Goal: Task Accomplishment & Management: Manage account settings

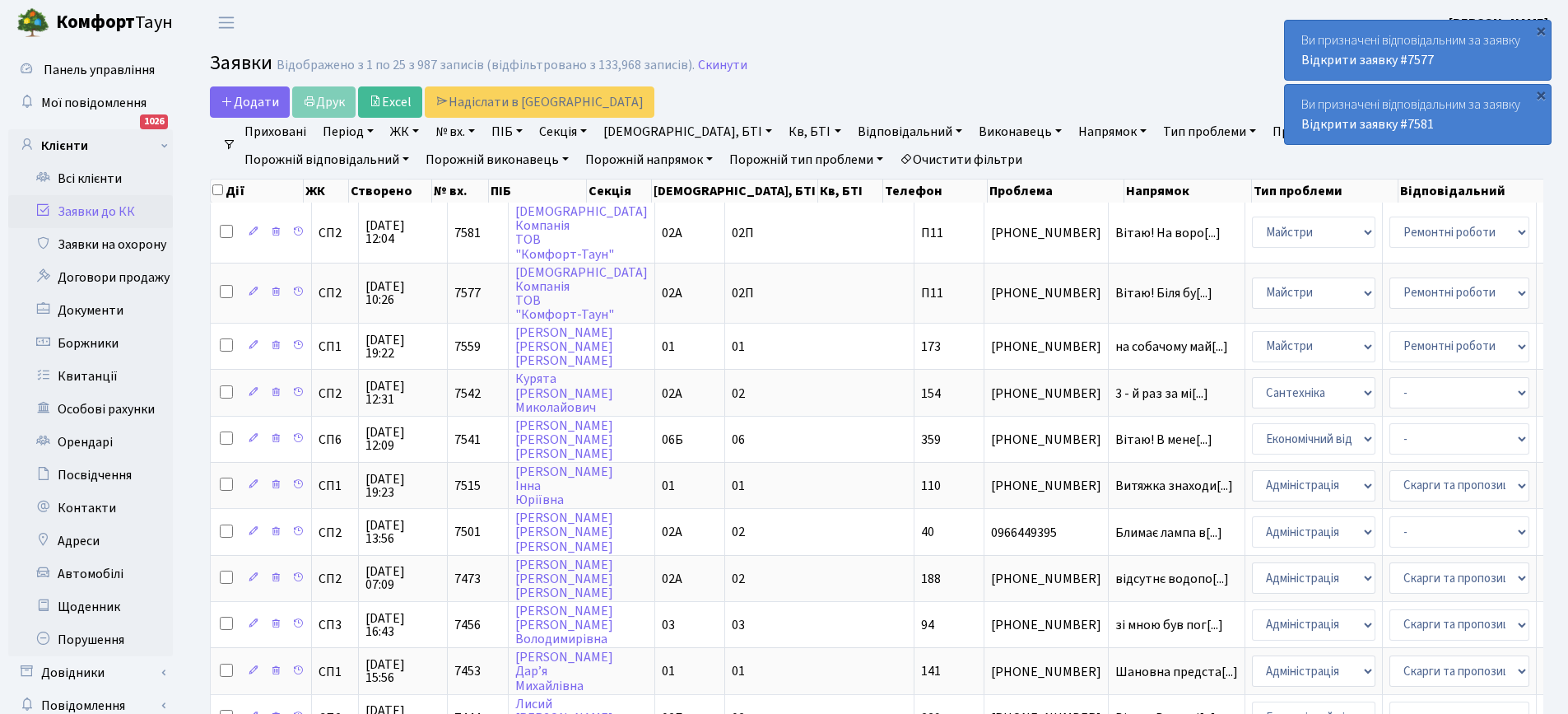
select select "25"
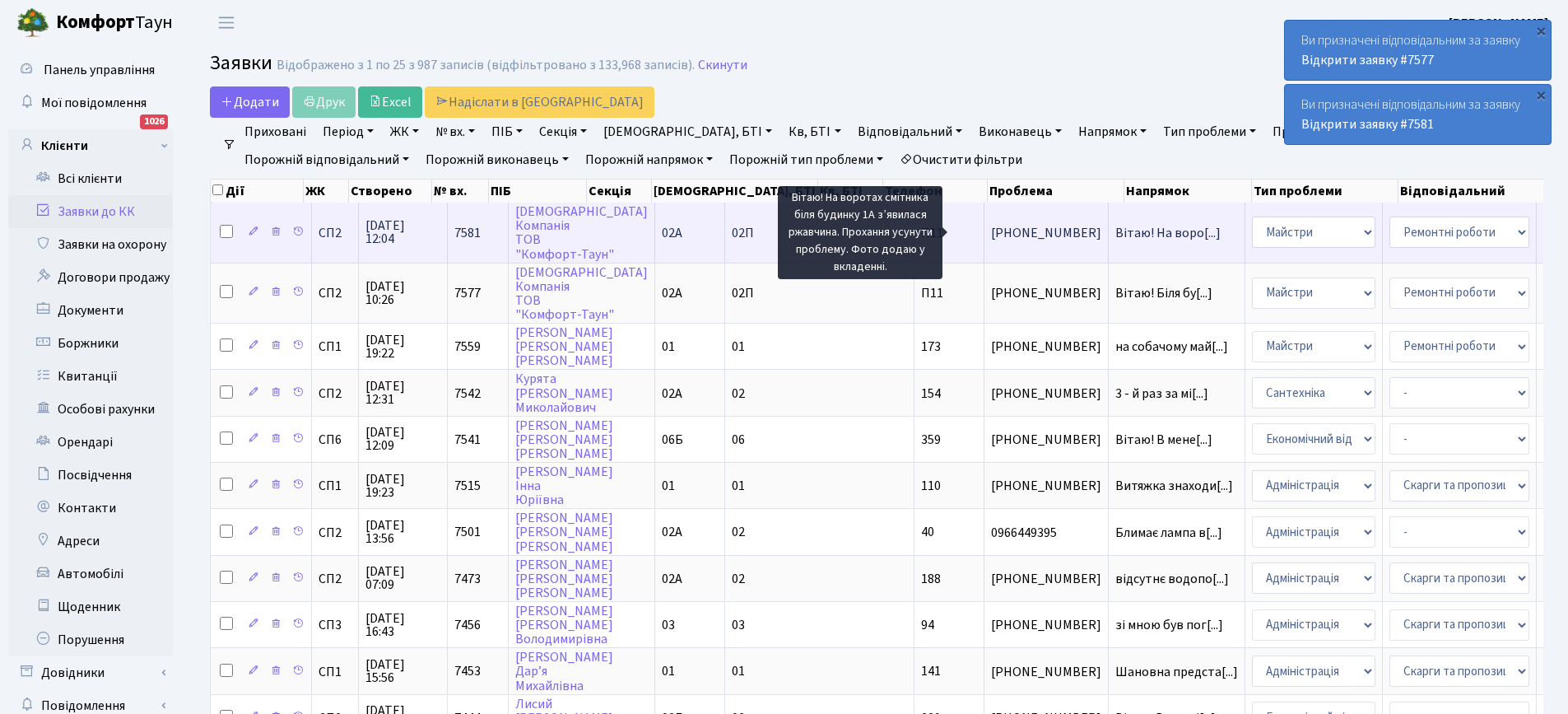
click at [1115, 225] on span "Вітаю! На воро[...]" at bounding box center [1168, 233] width 106 height 18
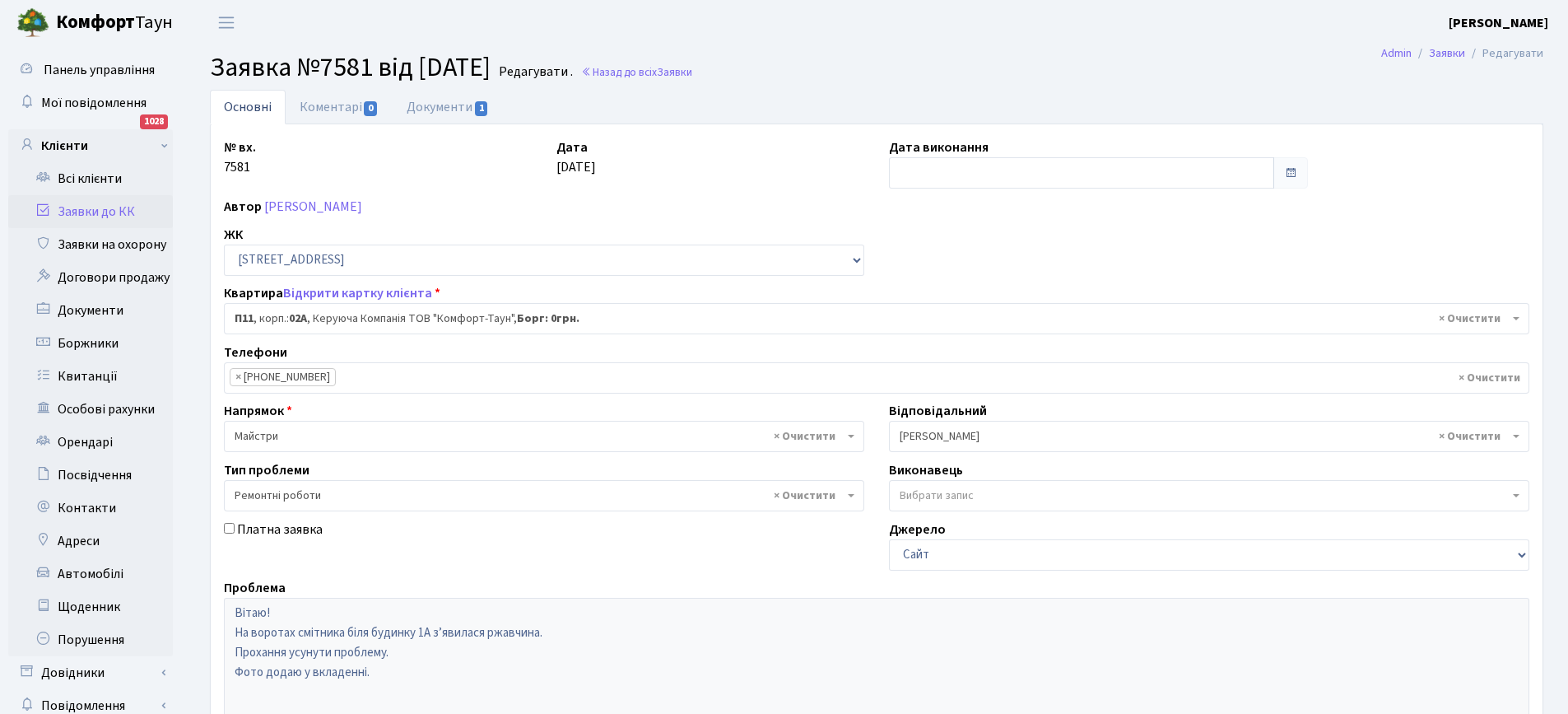
select select "20720"
select select "62"
click at [450, 109] on link "Документи 1" at bounding box center [447, 106] width 110 height 33
select select "25"
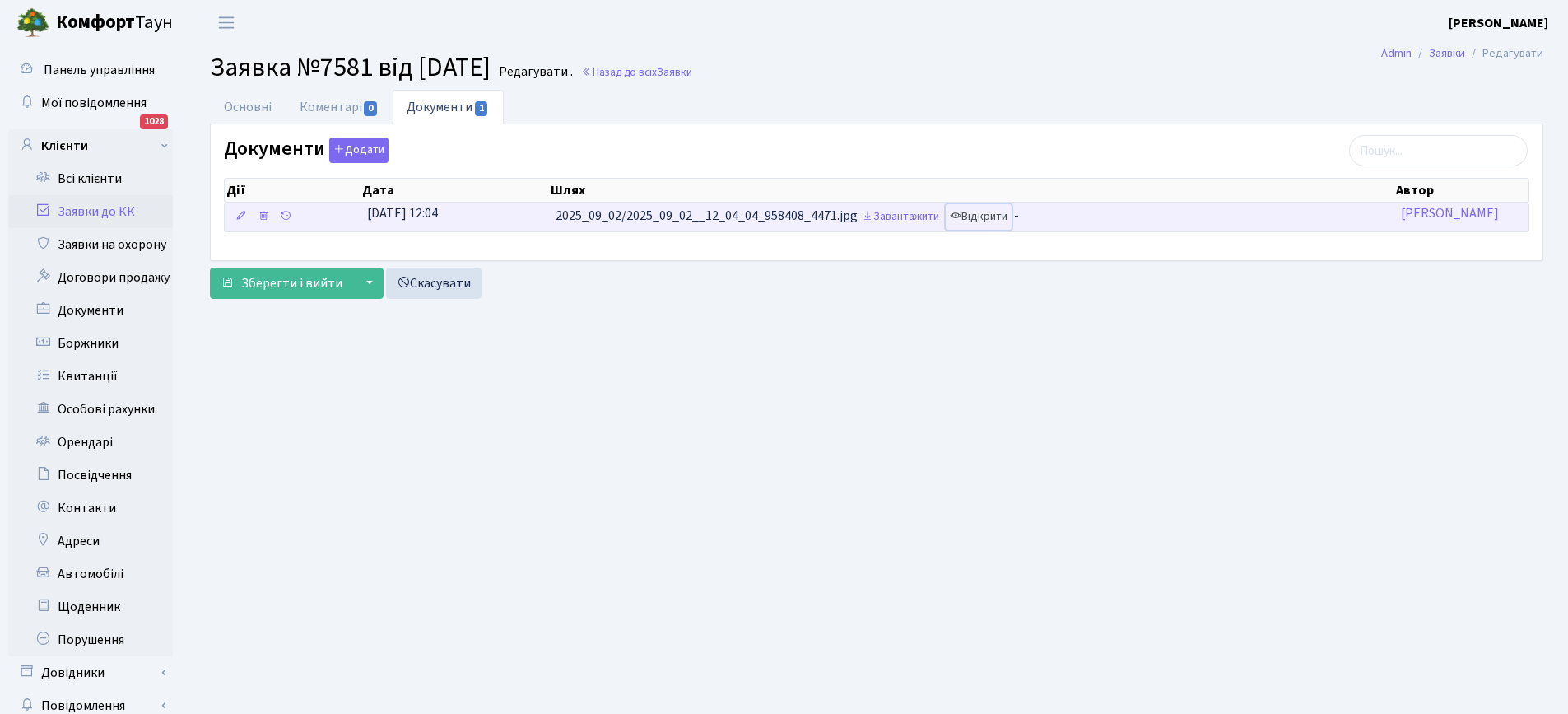
click at [1000, 215] on link "Відкрити" at bounding box center [979, 216] width 66 height 26
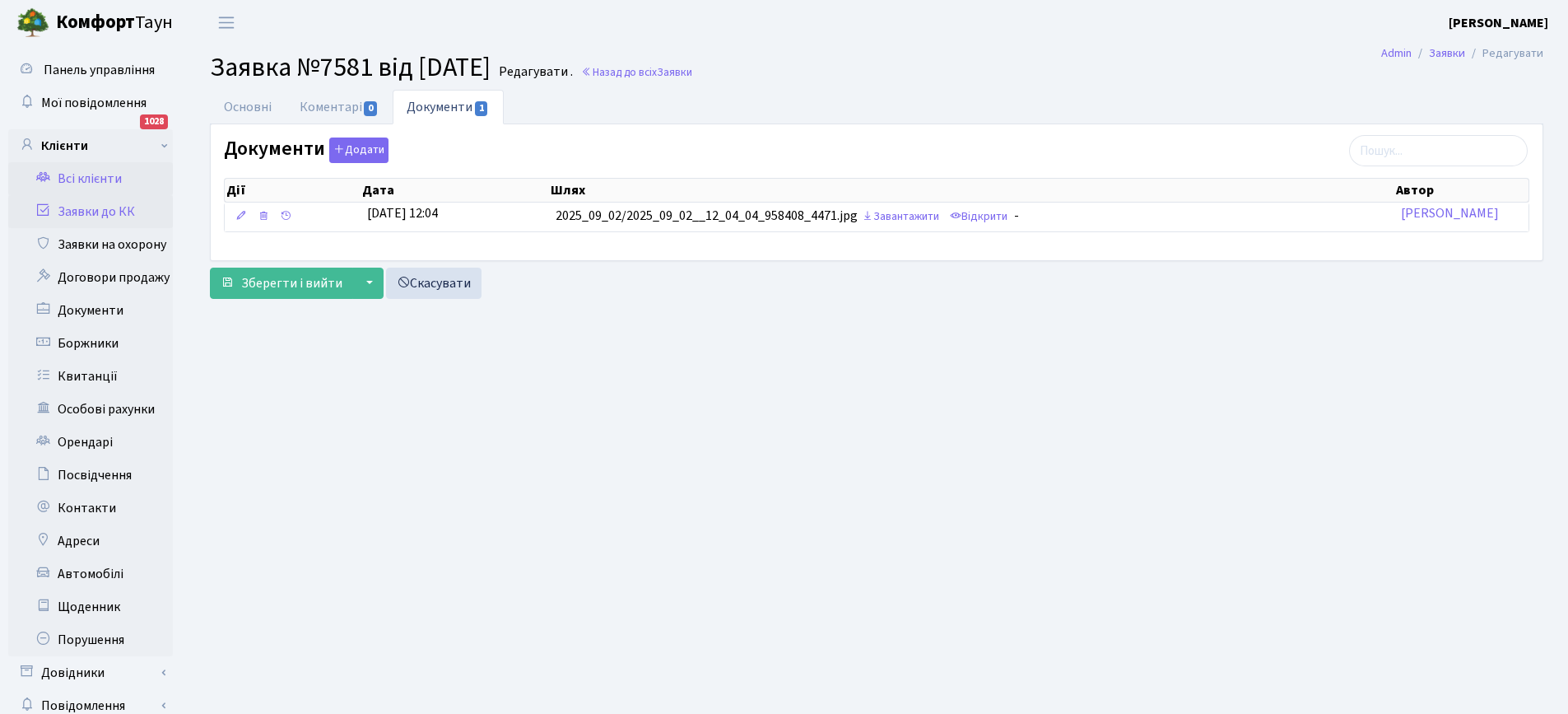
click at [81, 178] on link "Всі клієнти" at bounding box center [90, 178] width 164 height 33
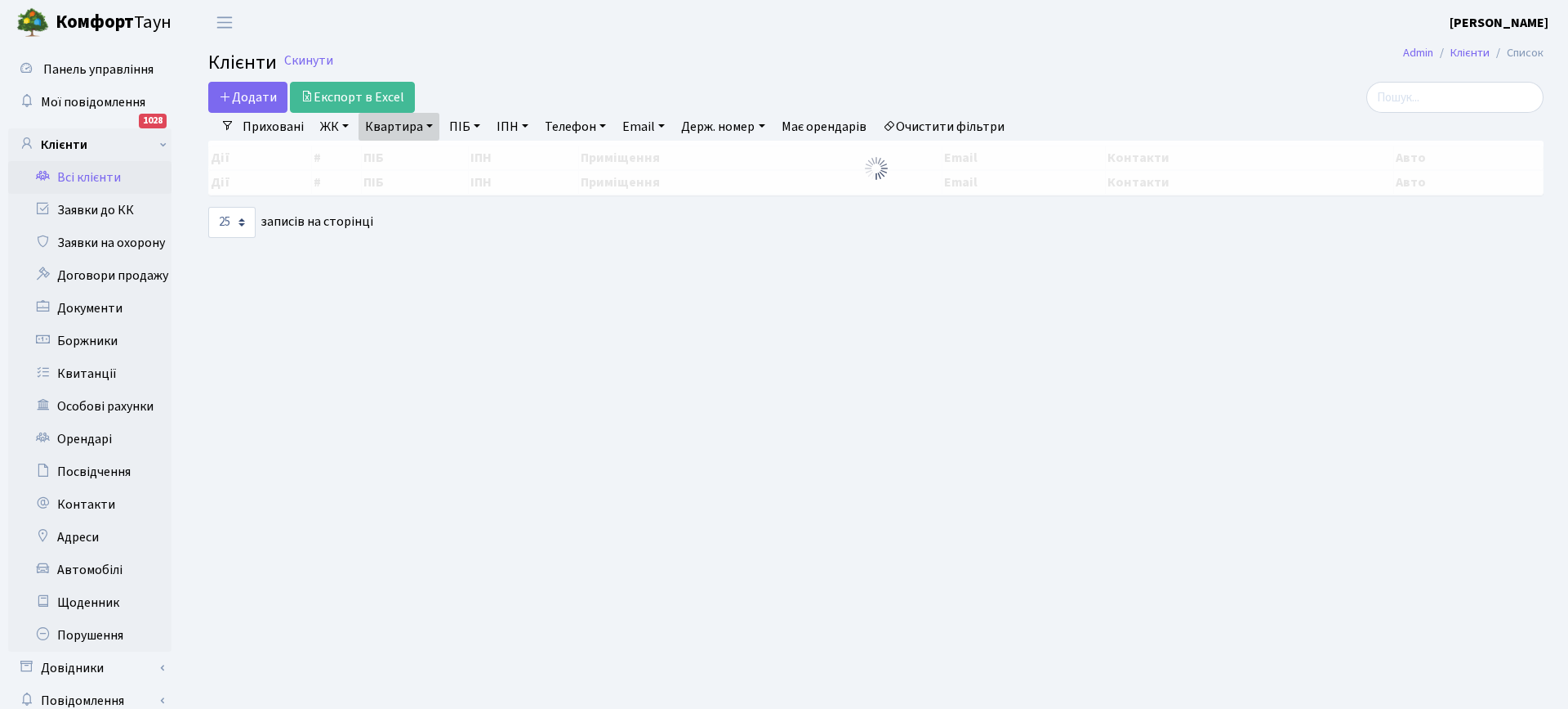
select select "25"
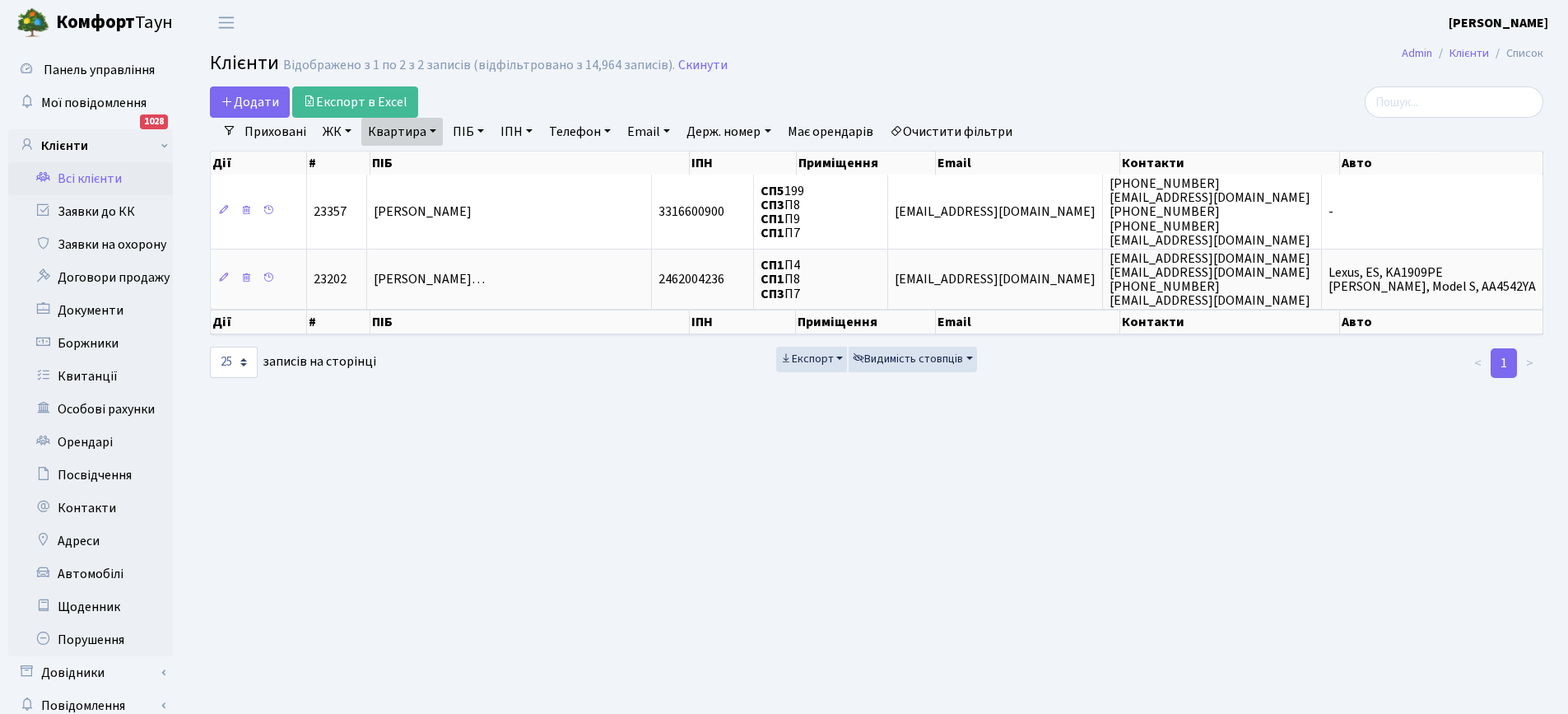
click at [414, 134] on link "Квартира" at bounding box center [402, 132] width 82 height 28
type input "8"
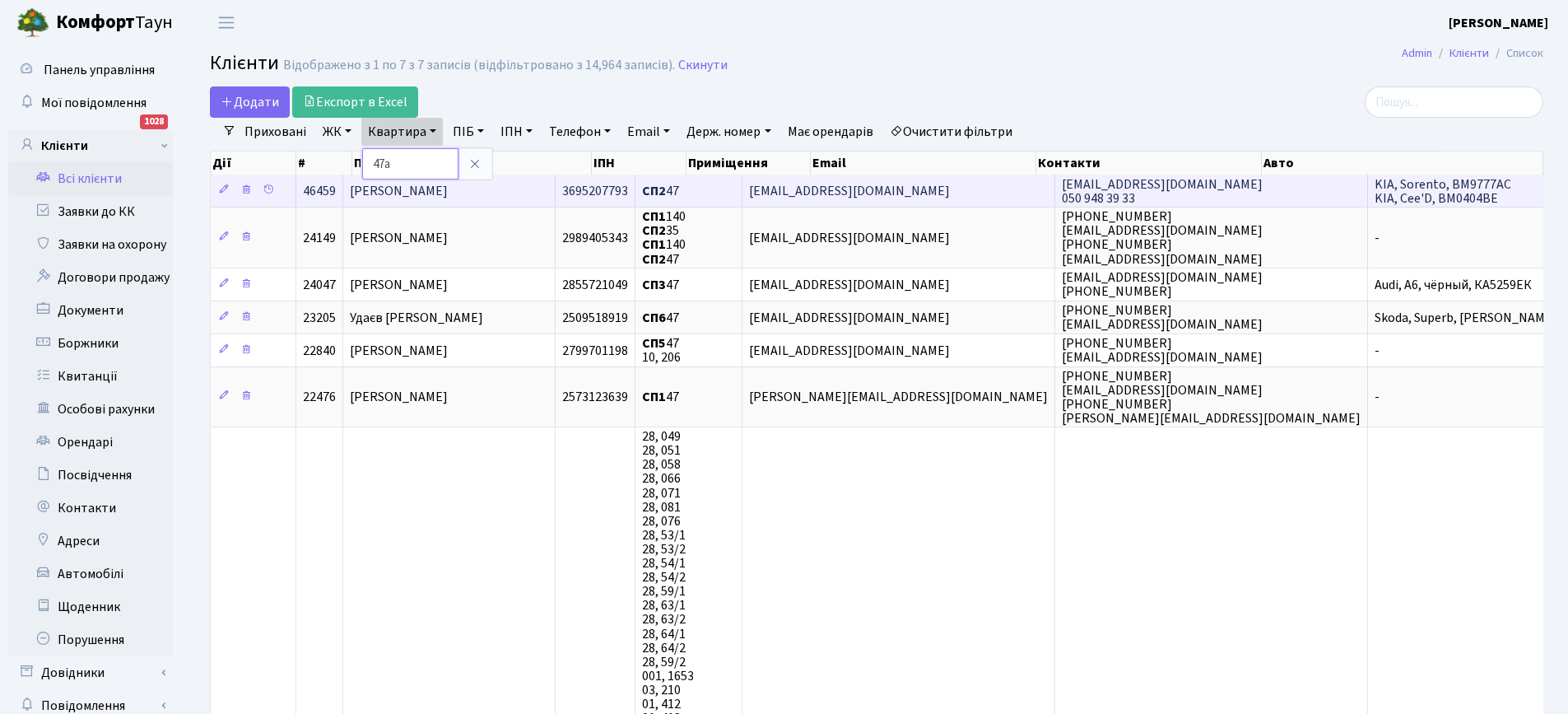
type input "47а"
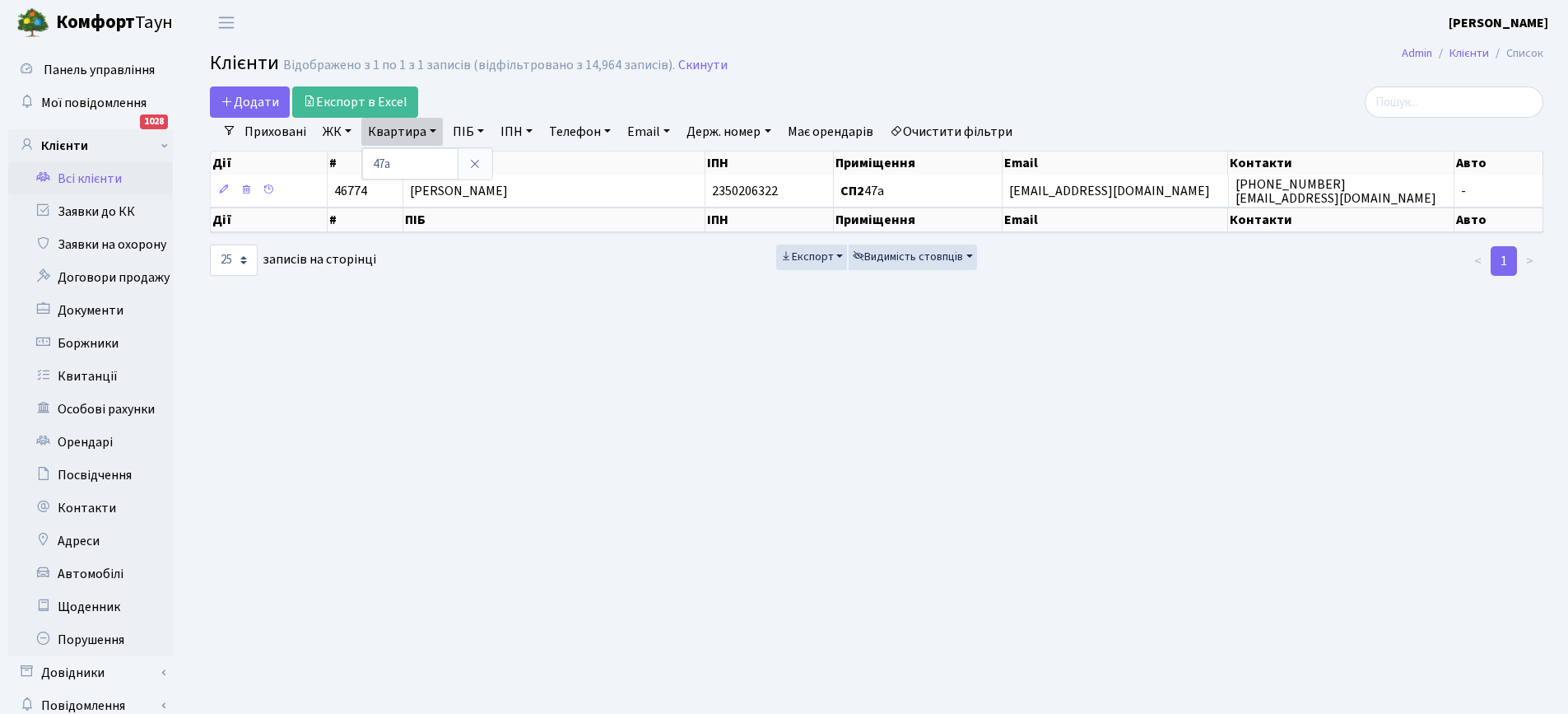
click at [463, 190] on span "Бушина Лариса Валентинівна" at bounding box center [458, 191] width 98 height 18
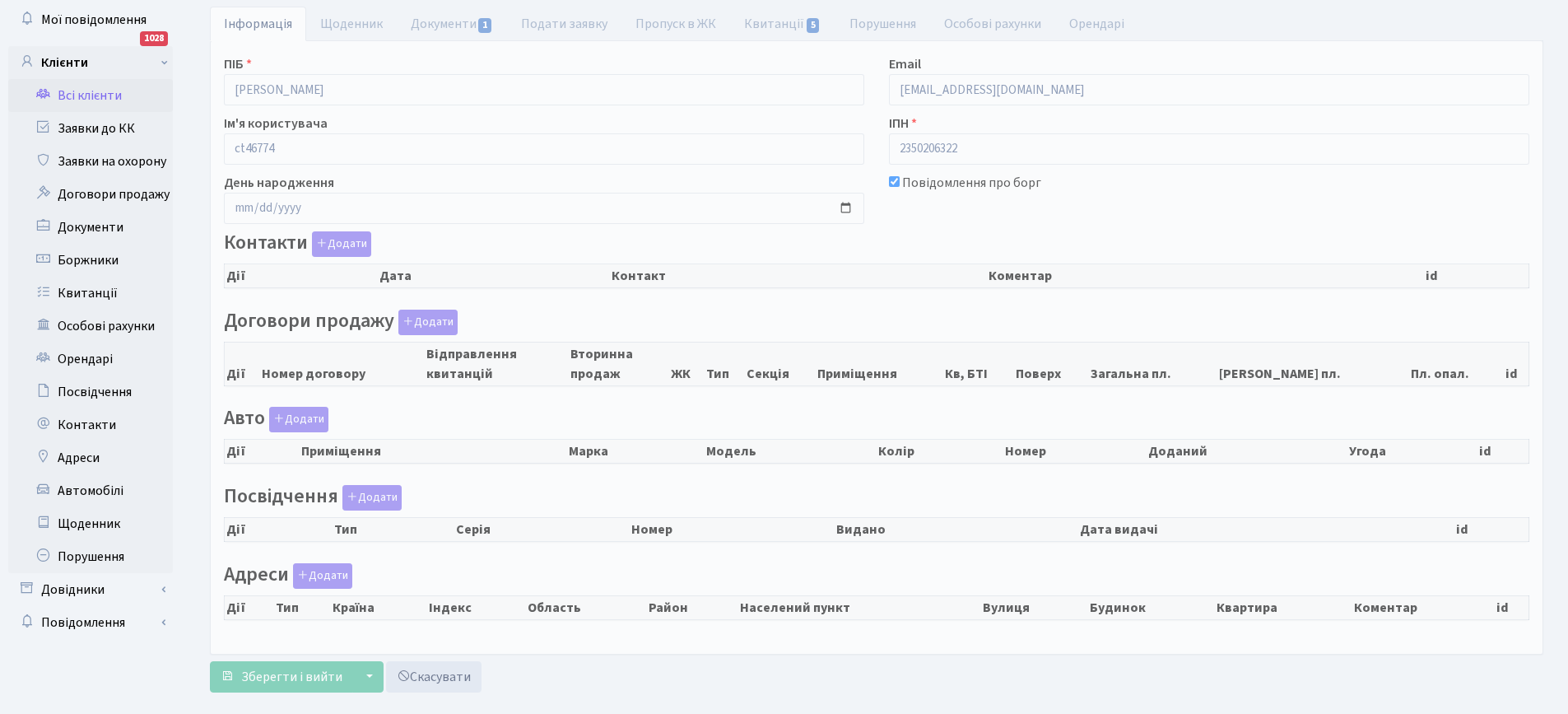
checkbox input "true"
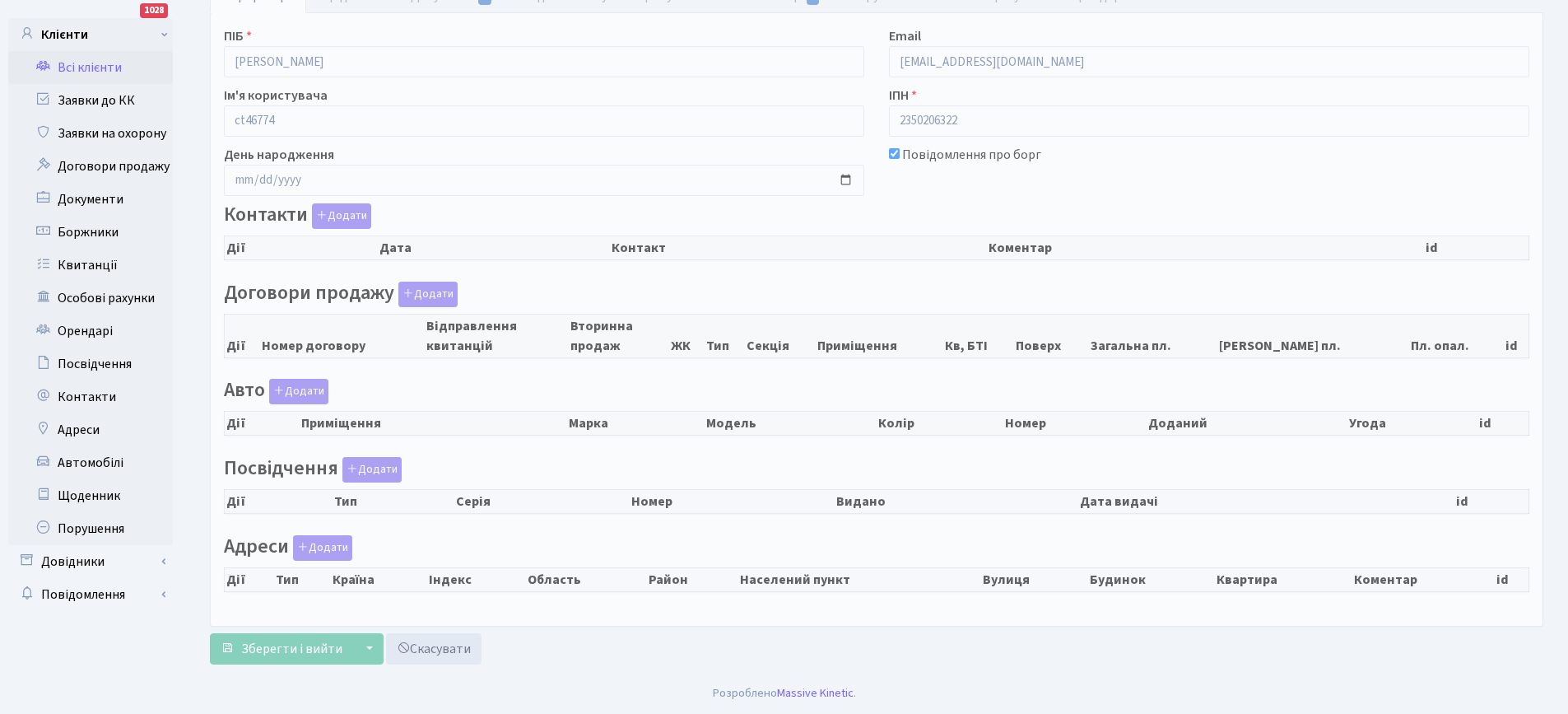
select select "25"
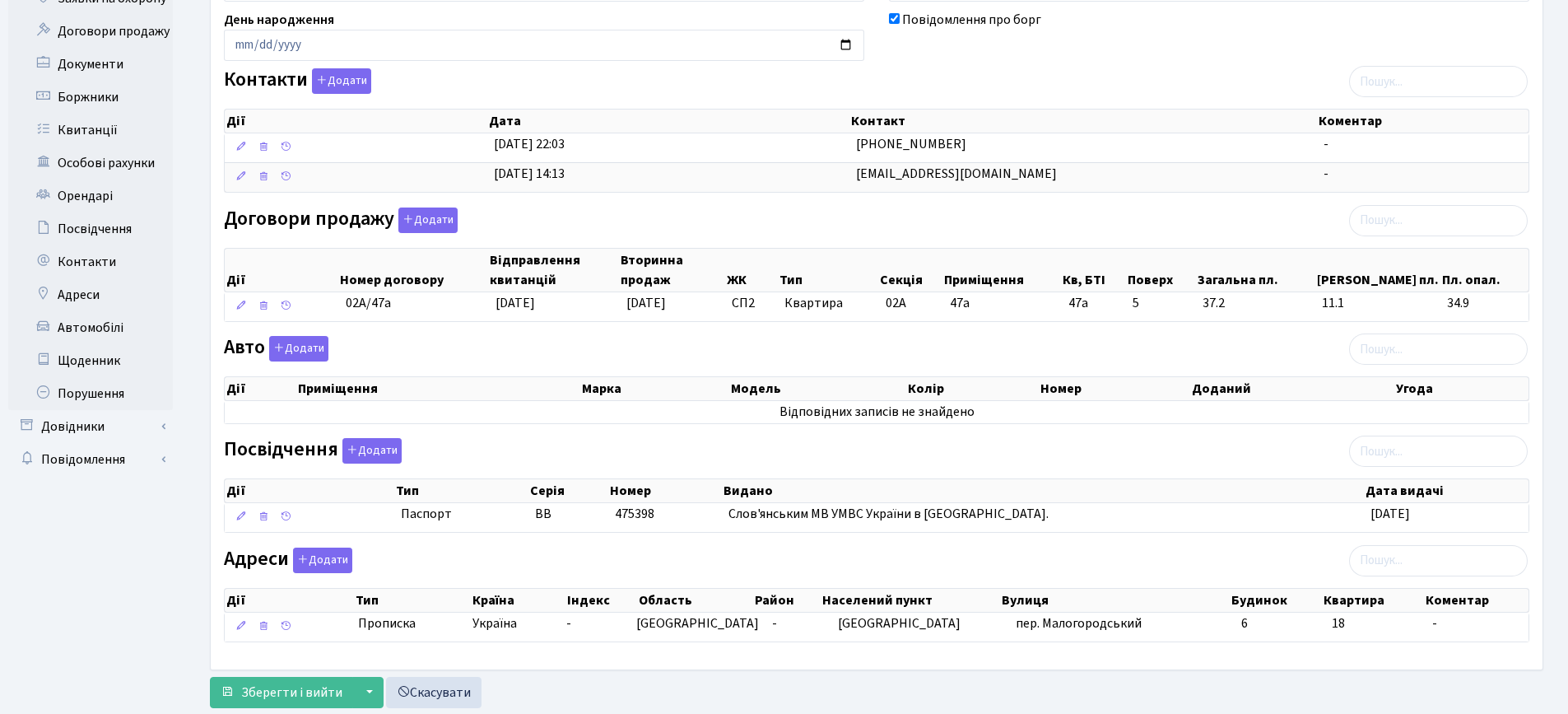
scroll to position [276, 0]
